Goal: Find specific page/section: Find specific page/section

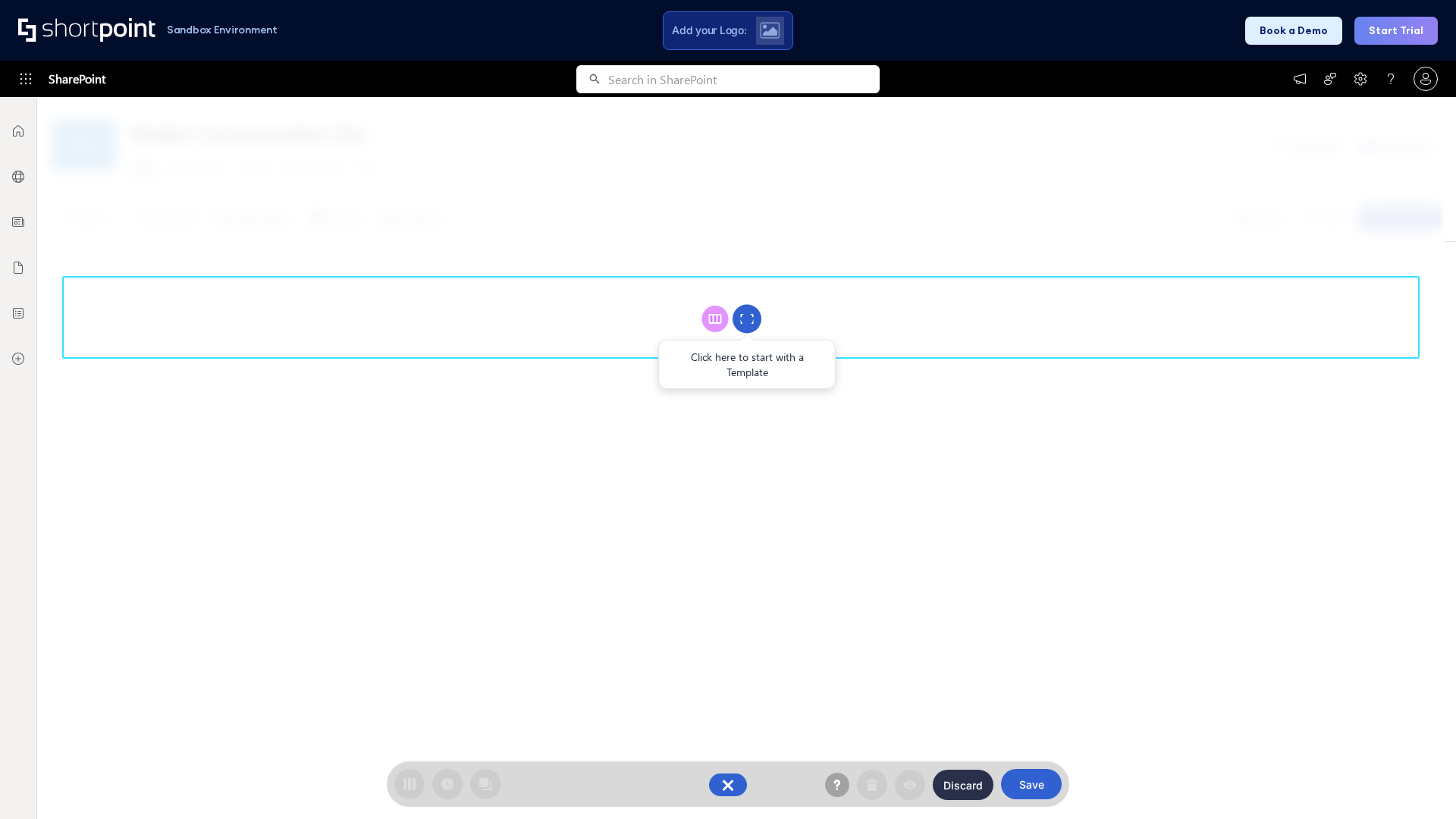
click at [747, 319] on circle at bounding box center [747, 320] width 28 height 28
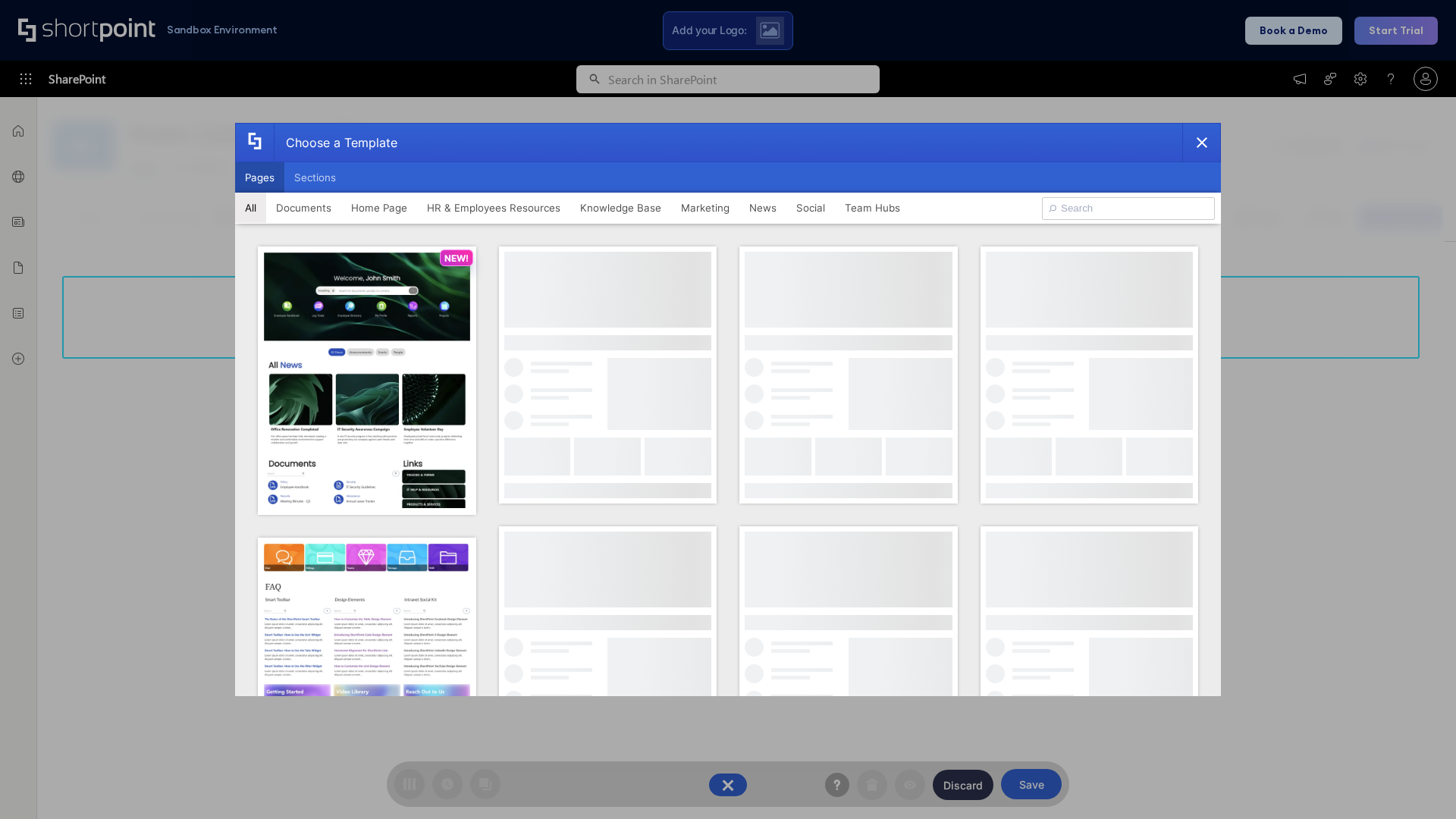
click at [259, 178] on button "Pages" at bounding box center [260, 178] width 49 height 30
type input "Team Hub 1"
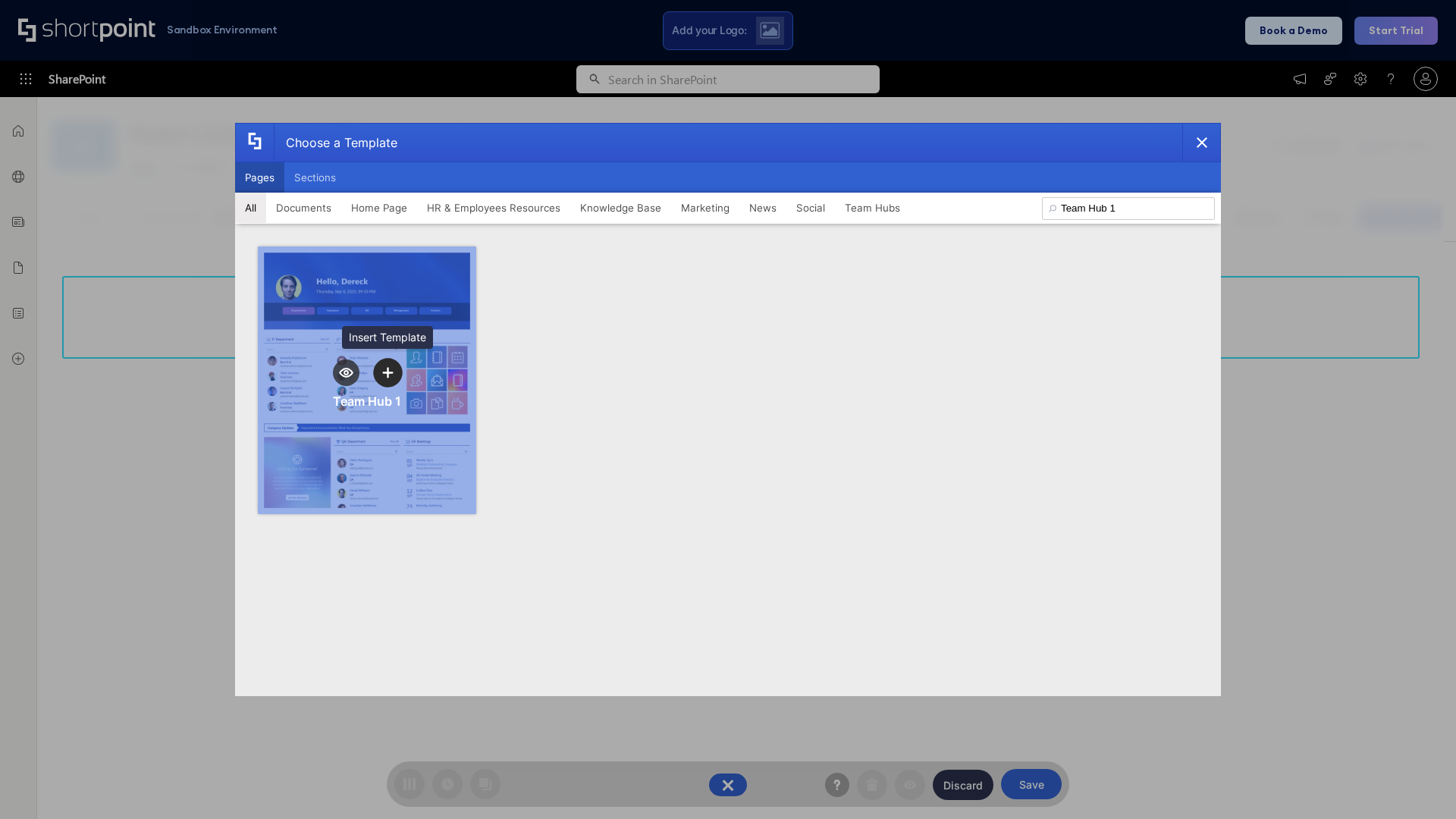
click at [388, 373] on icon "template selector" at bounding box center [387, 372] width 10 height 10
